Goal: Information Seeking & Learning: Check status

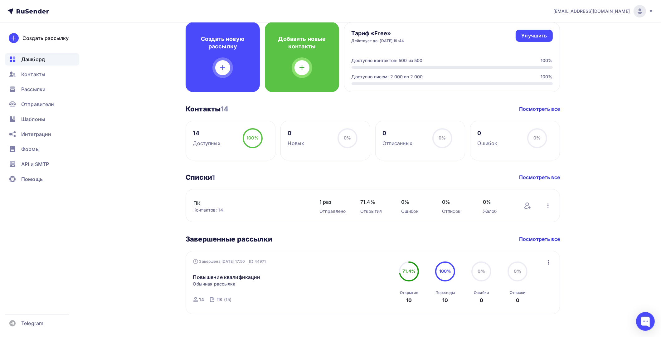
scroll to position [43, 0]
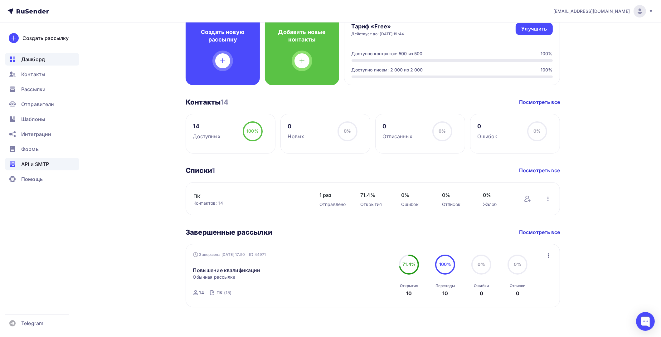
click at [25, 164] on span "API и SMTP" at bounding box center [35, 163] width 28 height 7
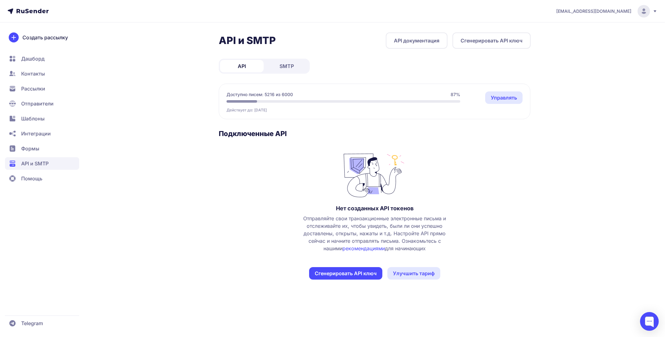
click at [288, 65] on span "SMTP" at bounding box center [287, 65] width 14 height 7
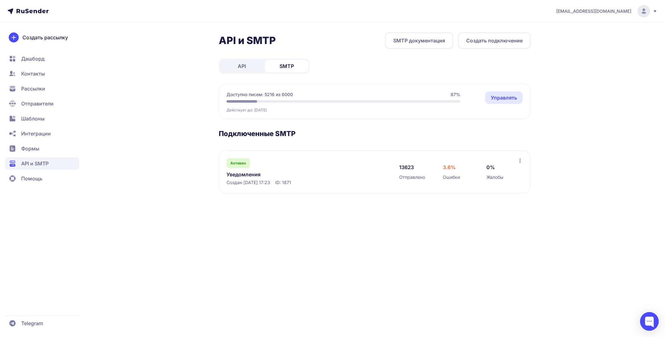
click at [249, 174] on link "Уведомления" at bounding box center [291, 174] width 128 height 7
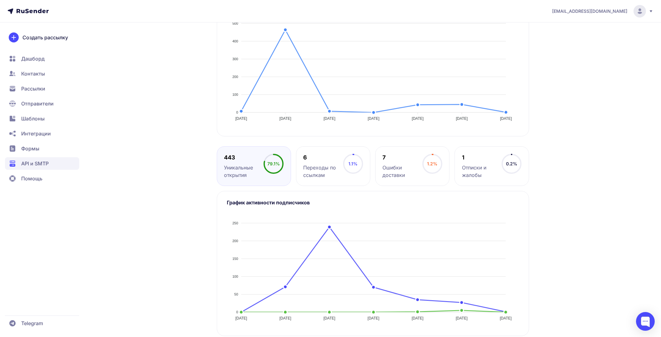
scroll to position [194, 0]
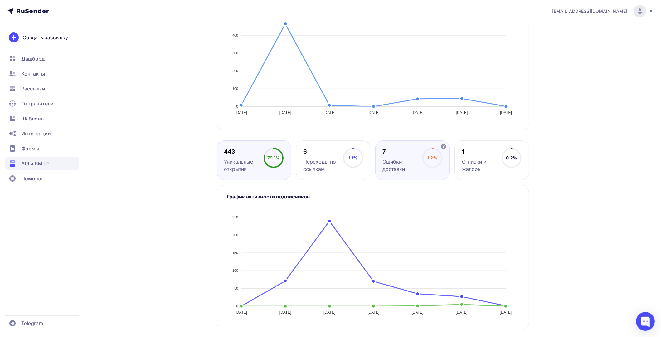
click at [397, 157] on div "7 Ошибки доставки" at bounding box center [403, 160] width 40 height 25
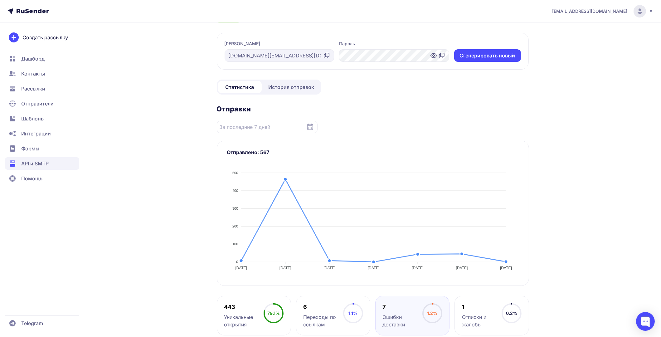
scroll to position [38, 0]
click at [296, 86] on span "История отправок" at bounding box center [292, 87] width 46 height 7
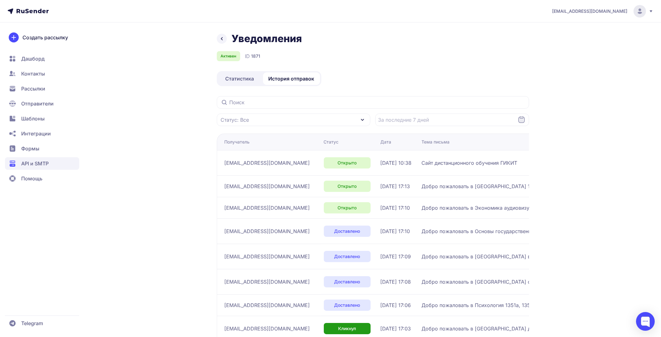
click at [448, 188] on span "Добро пожаловать в [GEOGRAPHIC_DATA] 1232а, 1232б, 1321а, 1321б, 1423 (25/26)" at bounding box center [500, 185] width 156 height 7
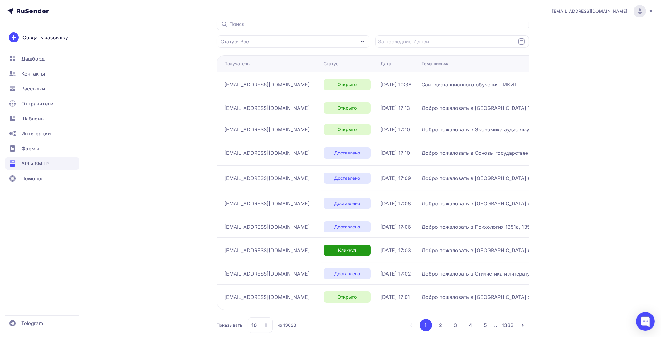
scroll to position [96, 0]
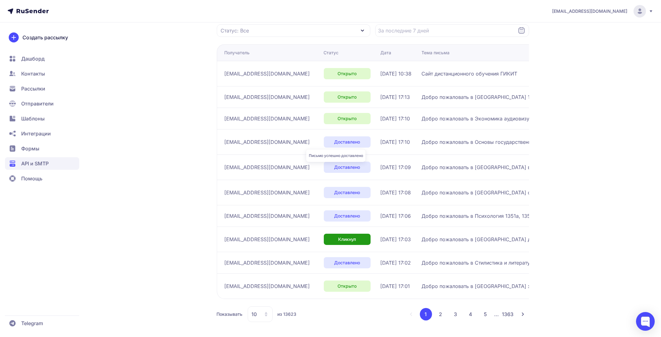
click at [334, 164] on span "Доставлено" at bounding box center [347, 167] width 26 height 6
click at [266, 163] on span "[EMAIL_ADDRESS][DOMAIN_NAME]" at bounding box center [267, 166] width 85 height 7
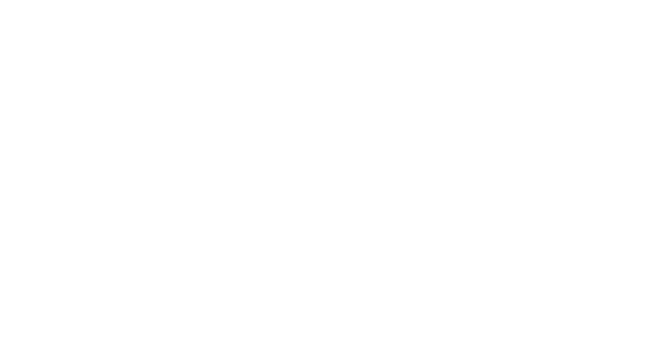
scroll to position [6, 0]
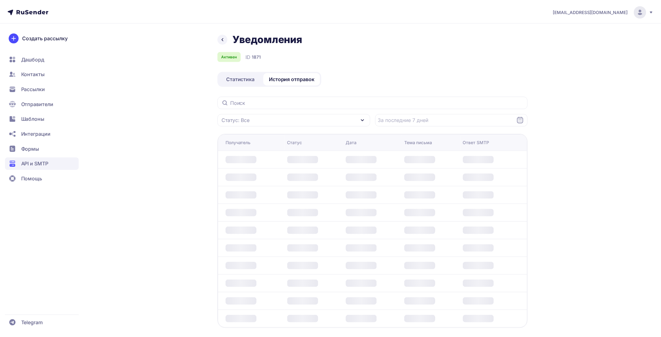
scroll to position [6, 0]
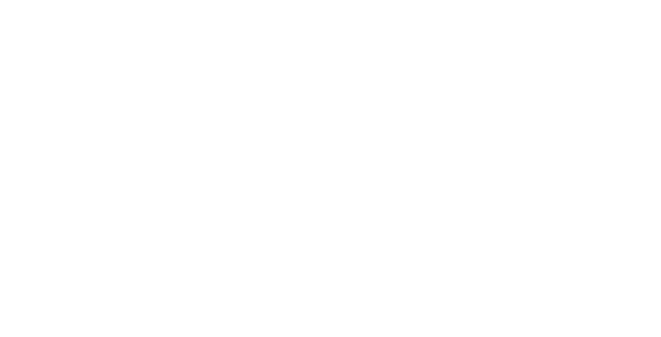
scroll to position [6, 0]
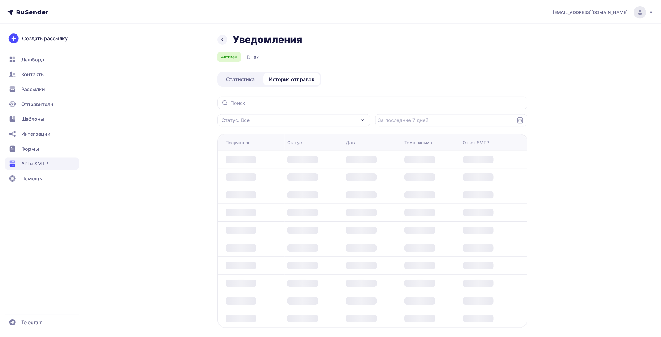
scroll to position [6, 0]
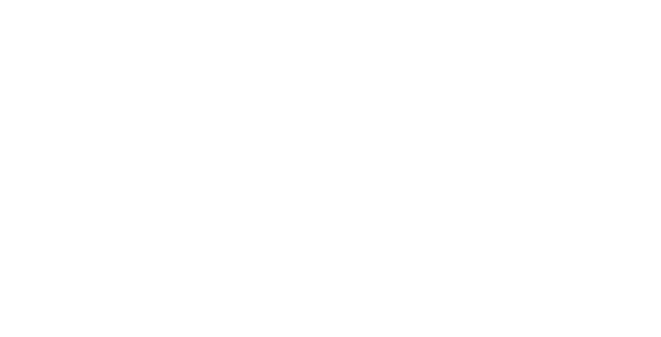
scroll to position [6, 0]
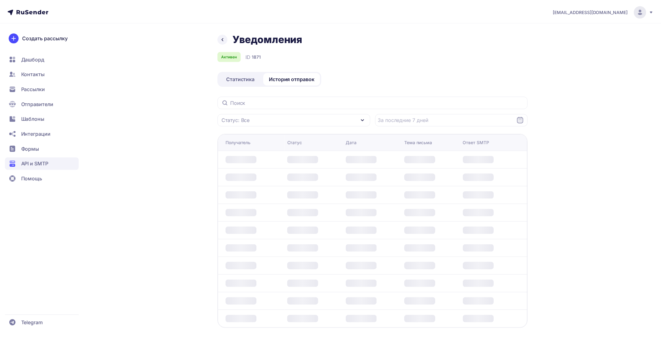
scroll to position [6, 0]
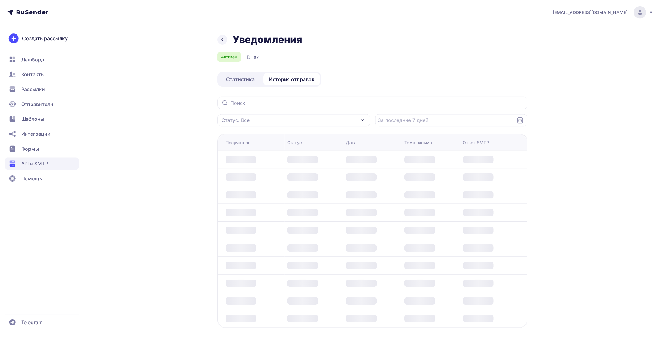
scroll to position [6, 0]
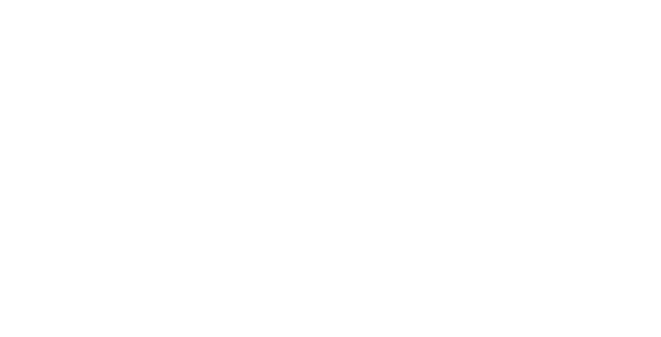
scroll to position [6, 0]
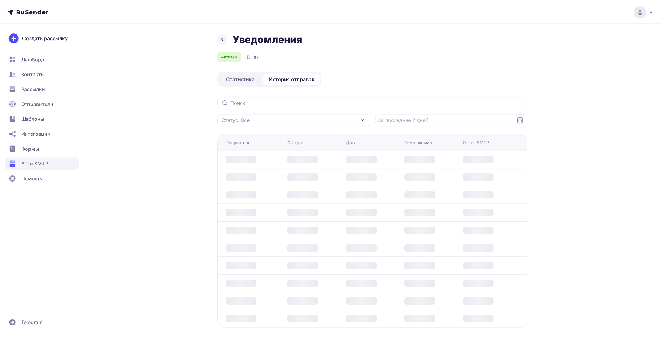
scroll to position [6, 0]
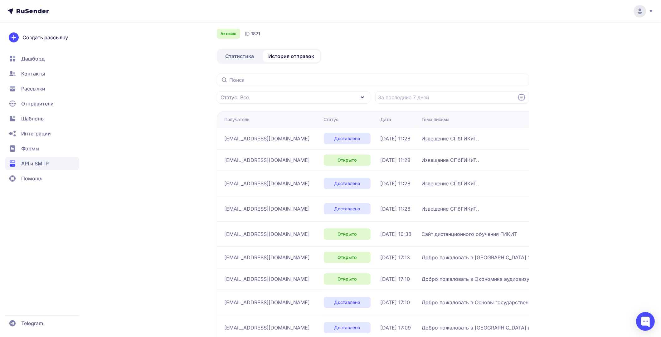
scroll to position [92, 0]
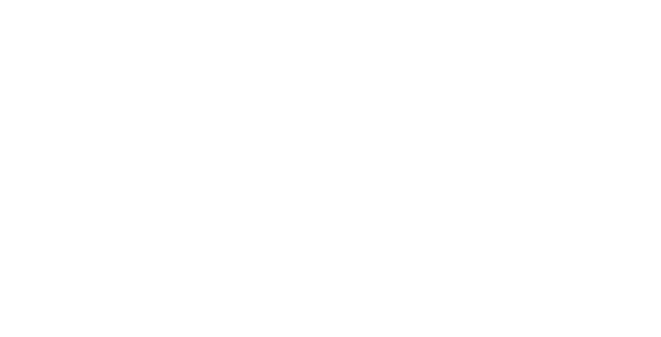
scroll to position [6, 0]
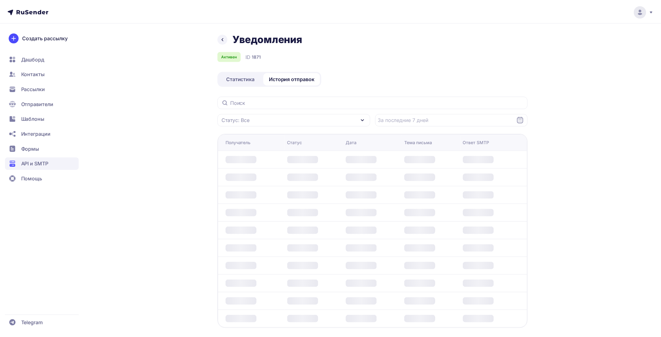
scroll to position [6, 0]
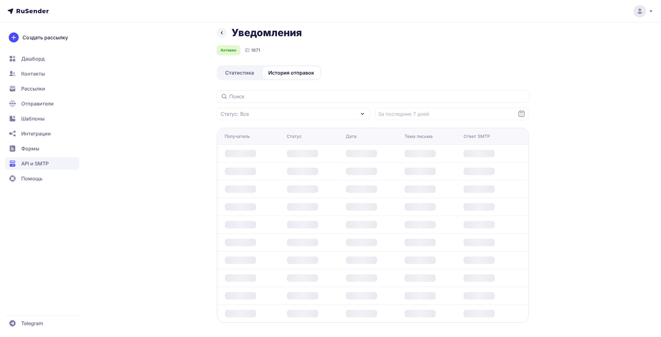
scroll to position [6, 0]
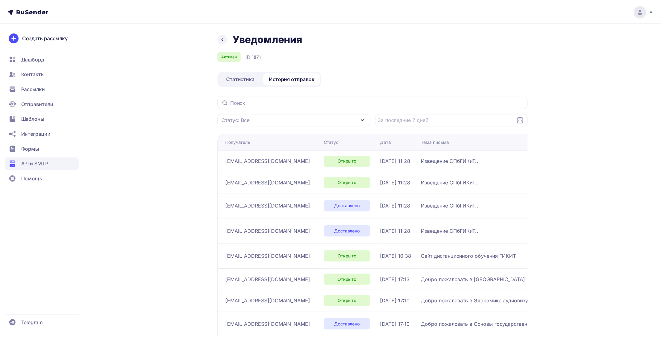
scroll to position [6, 0]
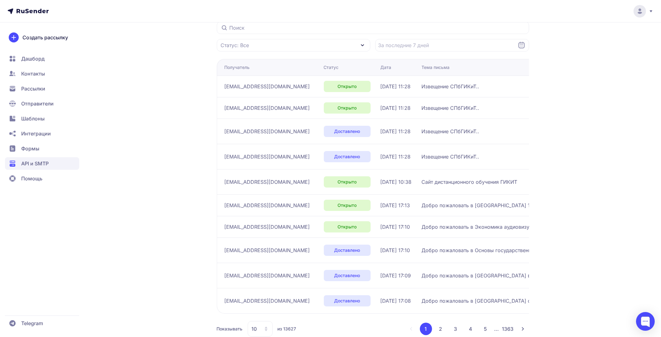
scroll to position [92, 0]
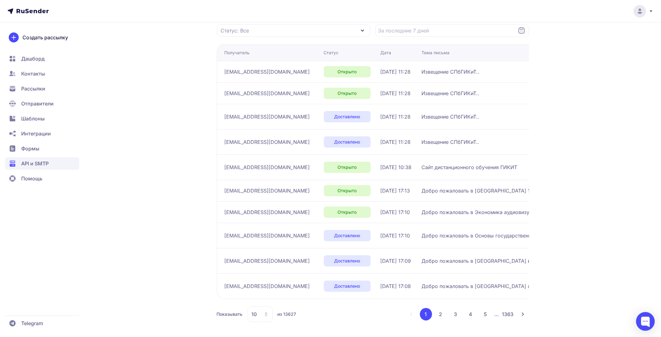
click at [438, 313] on button "2" at bounding box center [440, 314] width 12 height 12
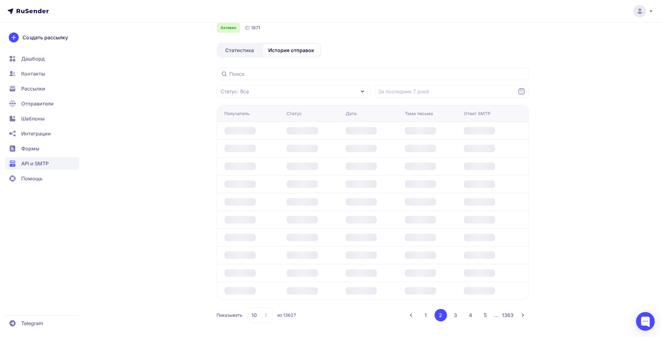
scroll to position [85, 0]
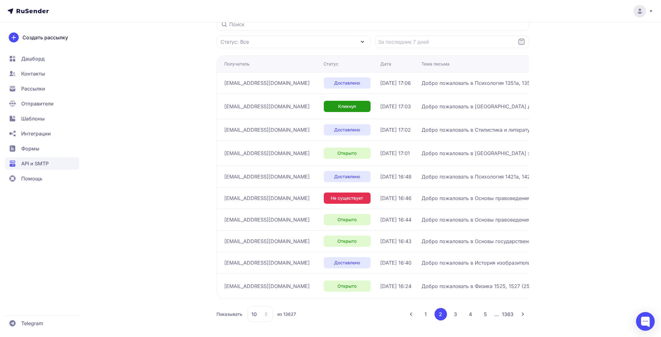
click at [429, 312] on button "1" at bounding box center [426, 314] width 12 height 12
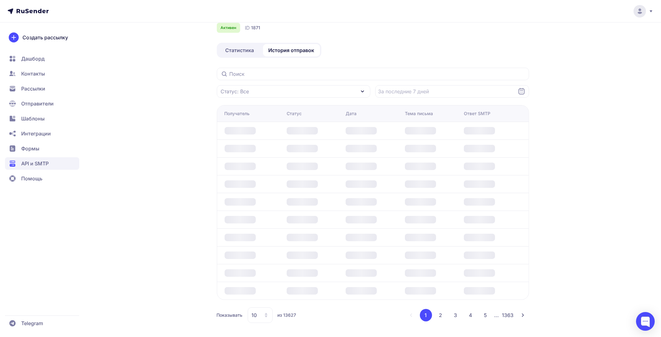
scroll to position [85, 0]
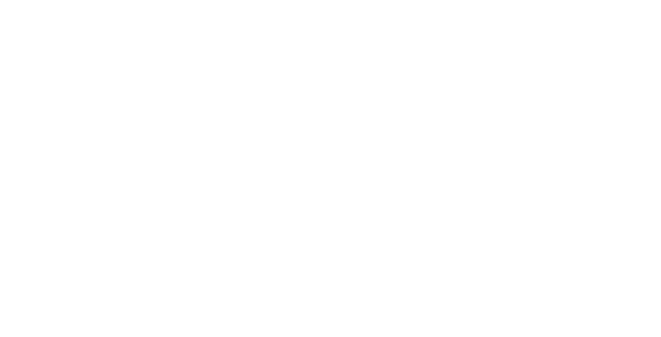
scroll to position [6, 0]
